Goal: Information Seeking & Learning: Learn about a topic

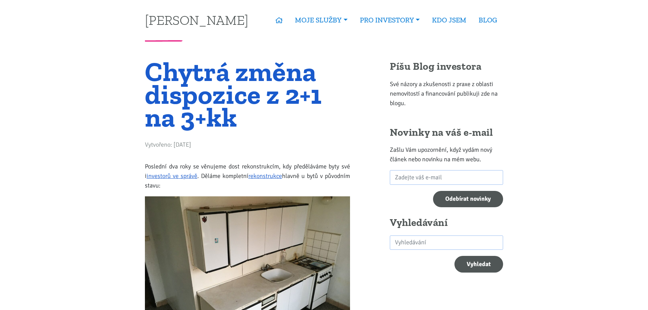
drag, startPoint x: 538, startPoint y: 182, endPoint x: 521, endPoint y: 49, distance: 134.5
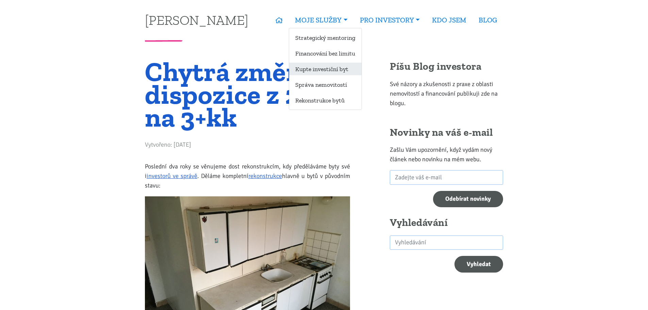
click at [344, 69] on link "Kupte investiční byt" at bounding box center [325, 69] width 72 height 13
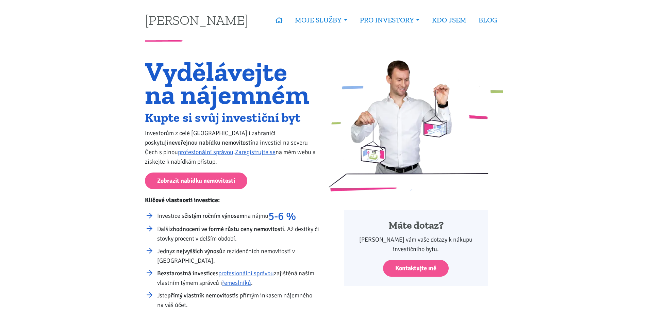
click at [161, 106] on h1 "Vydělávejte na nájemném" at bounding box center [232, 83] width 175 height 46
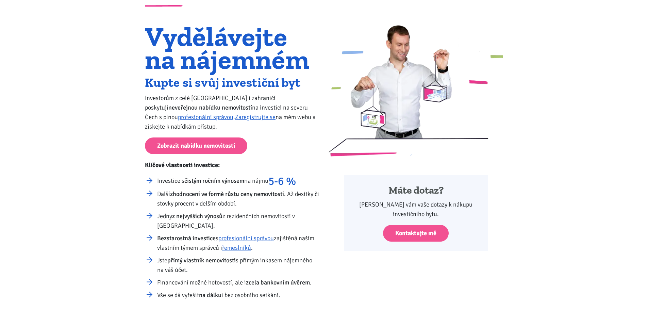
scroll to position [68, 0]
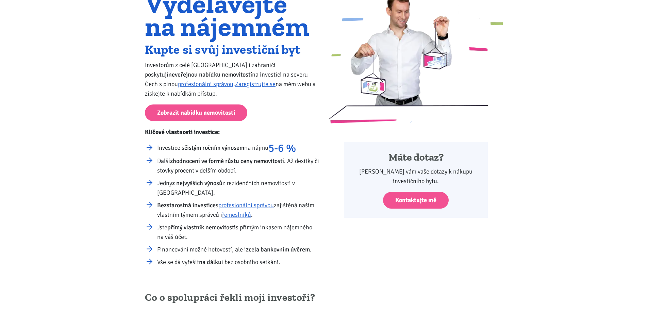
click at [135, 99] on div "Vydělávejte na nájemném Kupte si svůj investiční byt Investorům z celé [GEOGRAP…" at bounding box center [324, 123] width 648 height 299
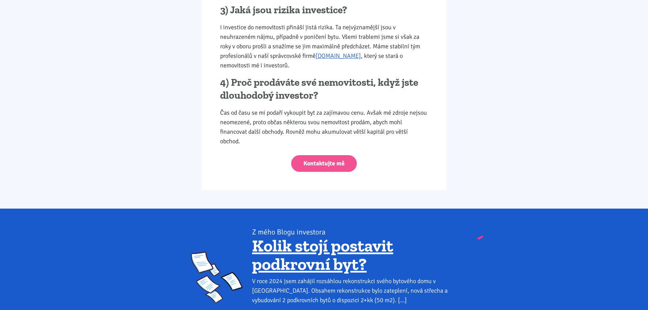
scroll to position [1225, 0]
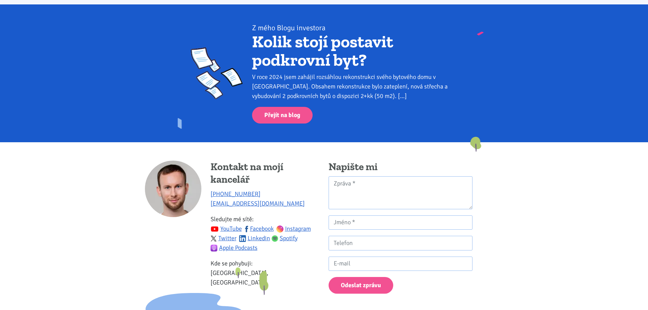
click at [295, 46] on link "Kolik stojí postavit podkrovní byt?" at bounding box center [322, 50] width 141 height 39
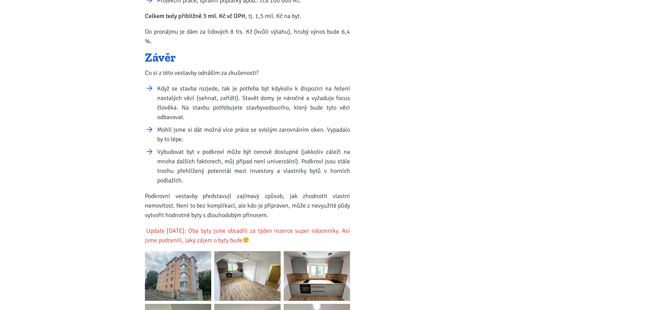
scroll to position [987, 0]
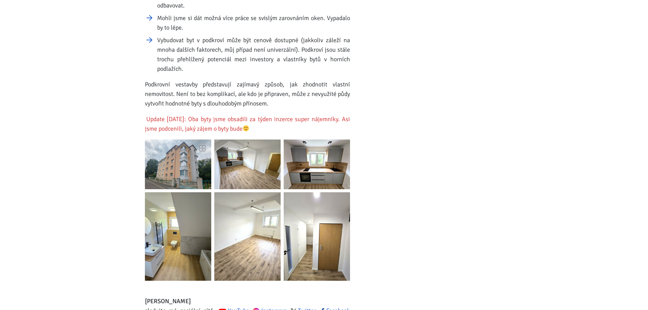
click at [162, 143] on img at bounding box center [178, 165] width 66 height 50
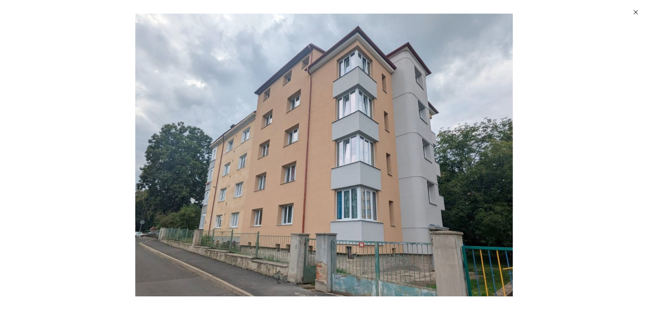
click at [607, 151] on div "Enlarged image" at bounding box center [324, 155] width 648 height 310
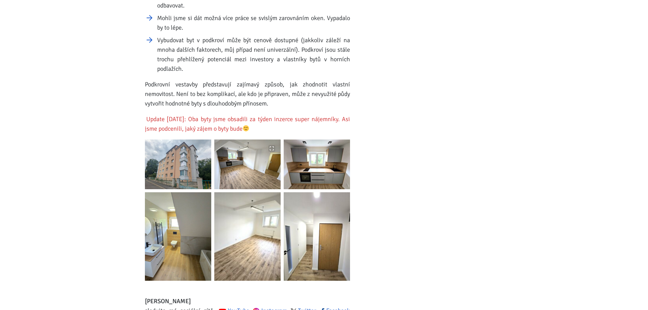
click at [269, 163] on img at bounding box center [247, 165] width 66 height 50
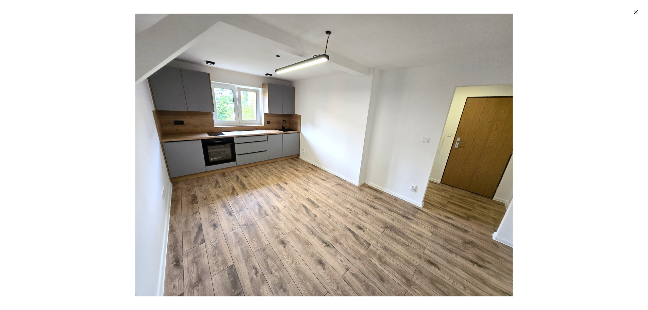
click at [269, 163] on img "Enlarged image" at bounding box center [324, 155] width 378 height 283
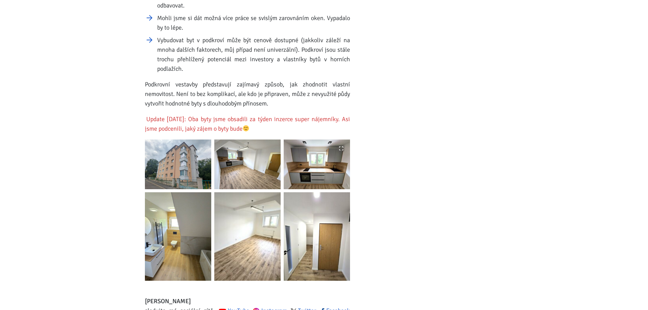
click at [335, 158] on img at bounding box center [317, 165] width 66 height 50
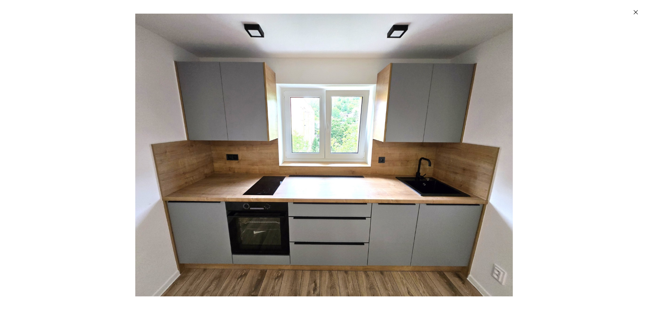
click at [335, 158] on img "Enlarged image" at bounding box center [324, 155] width 378 height 283
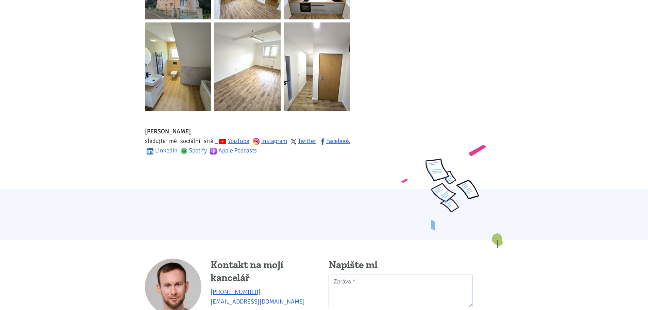
scroll to position [1157, 0]
click at [313, 77] on img at bounding box center [317, 66] width 66 height 88
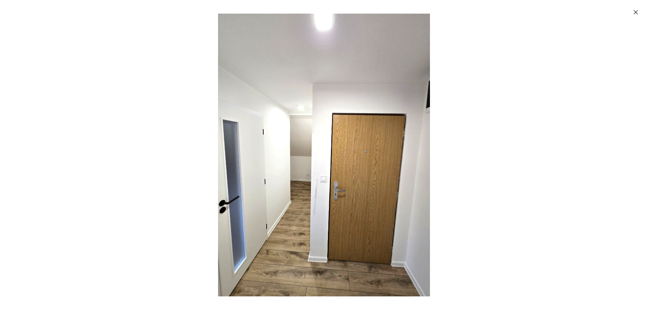
click at [302, 108] on img "Enlarged image" at bounding box center [324, 155] width 212 height 283
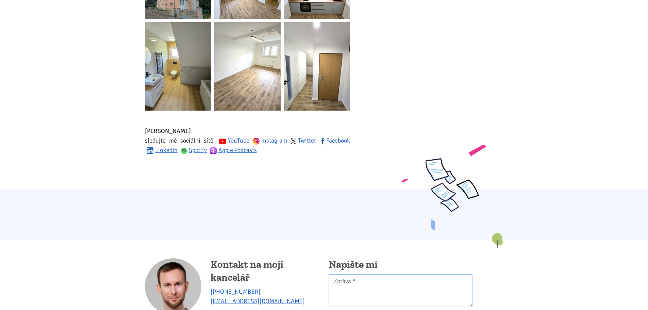
click at [266, 71] on img at bounding box center [247, 66] width 66 height 88
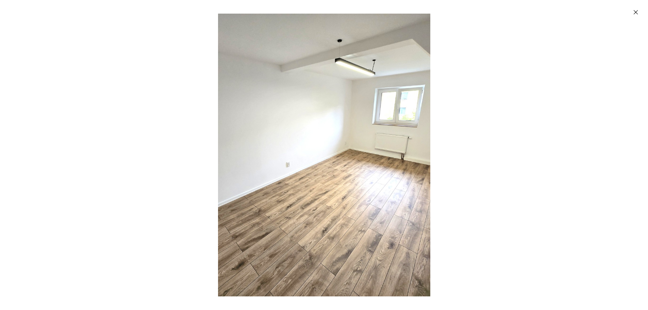
click at [238, 87] on img "Enlarged image" at bounding box center [324, 155] width 378 height 283
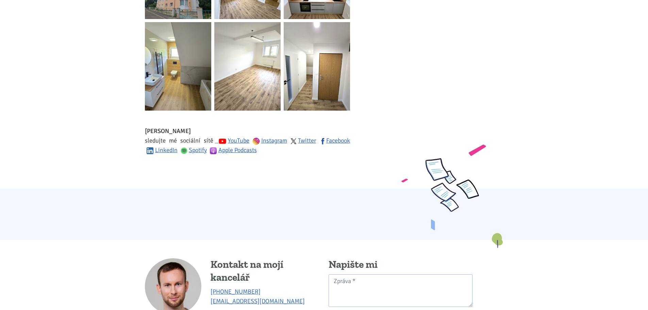
click at [201, 87] on img at bounding box center [178, 66] width 66 height 88
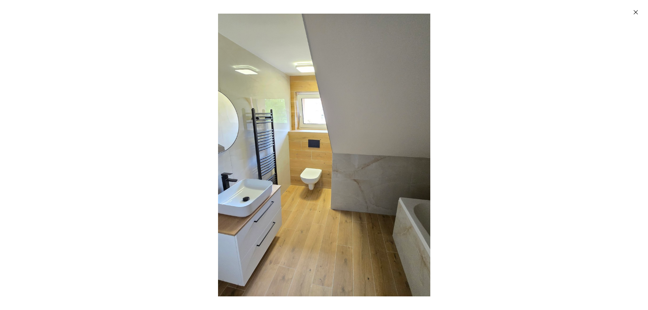
click at [305, 98] on img "Enlarged image" at bounding box center [324, 155] width 378 height 283
